Goal: Information Seeking & Learning: Learn about a topic

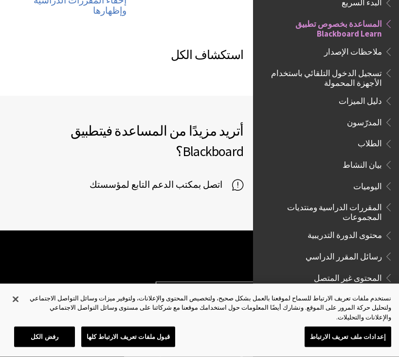
scroll to position [692, 0]
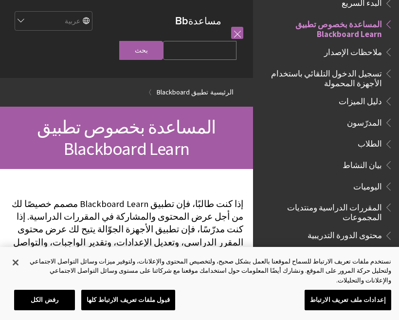
scroll to position [716, 0]
